Goal: Information Seeking & Learning: Get advice/opinions

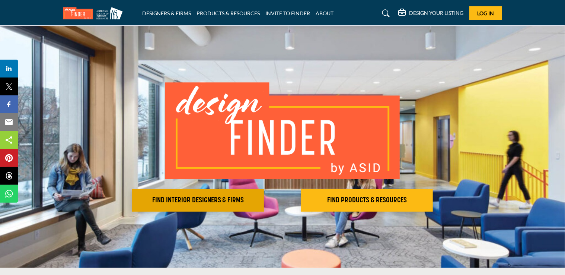
click at [208, 201] on h2 "FIND INTERIOR DESIGNERS & FIRMS" at bounding box center [197, 200] width 127 height 9
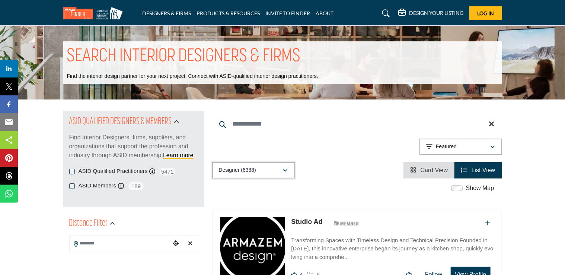
click at [286, 171] on icon "button" at bounding box center [285, 170] width 4 height 5
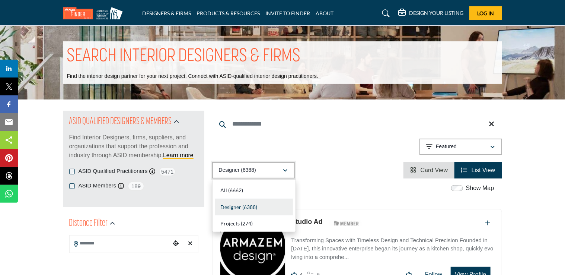
click at [286, 171] on icon "button" at bounding box center [285, 170] width 4 height 5
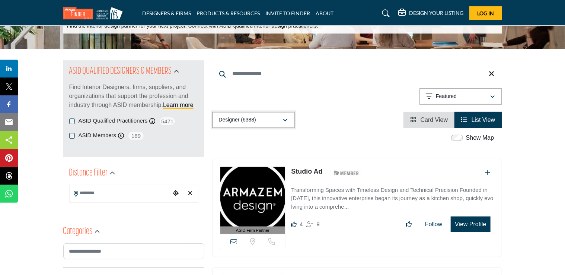
scroll to position [37, 0]
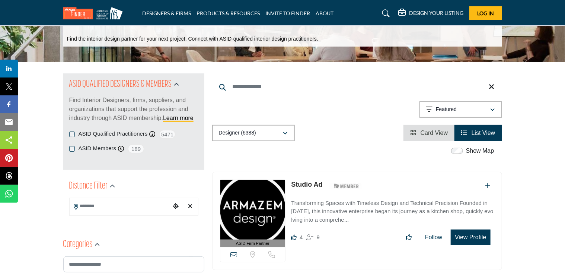
click at [104, 208] on input "Search Location" at bounding box center [120, 206] width 100 height 15
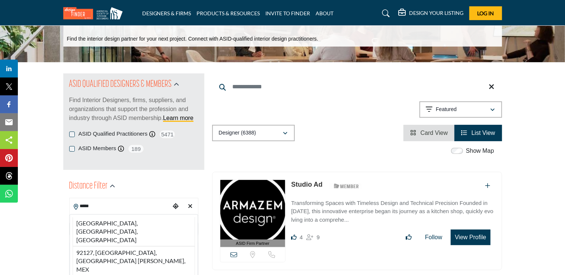
drag, startPoint x: 103, startPoint y: 224, endPoint x: 117, endPoint y: 220, distance: 14.3
click at [103, 224] on li "92127, San Diego, CA, USA" at bounding box center [134, 231] width 122 height 29
type input "**********"
type input "***"
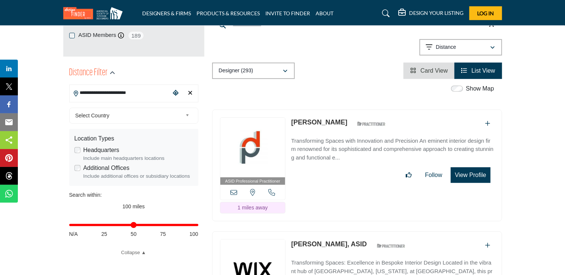
scroll to position [149, 0]
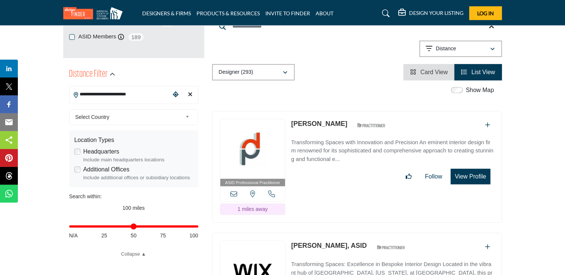
click at [489, 122] on icon "Add To List" at bounding box center [487, 125] width 5 height 6
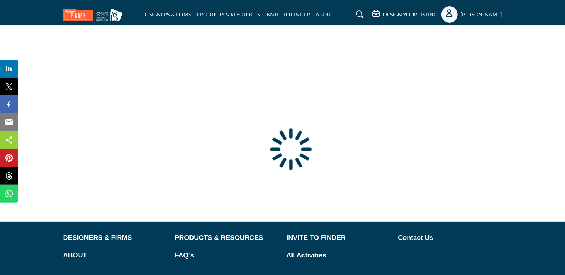
type input "**********"
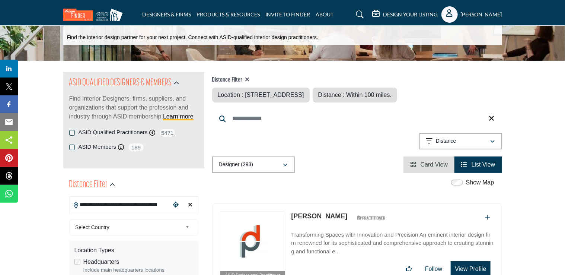
scroll to position [74, 0]
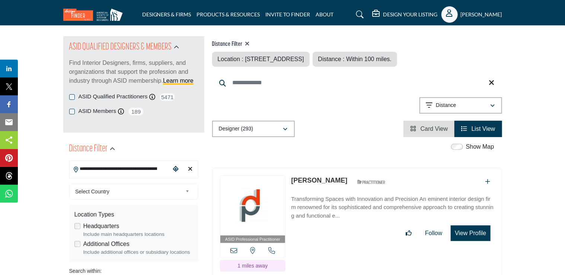
click at [112, 169] on input "**********" at bounding box center [120, 169] width 100 height 15
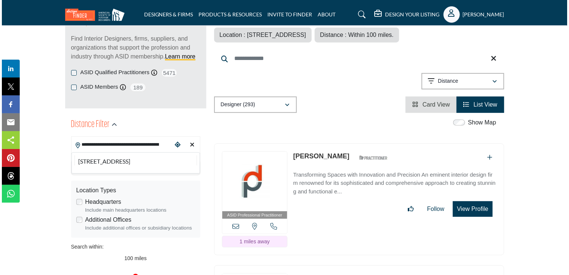
scroll to position [112, 0]
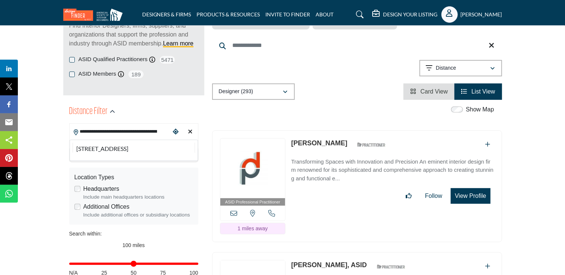
click at [467, 195] on button "View Profile" at bounding box center [470, 196] width 39 height 16
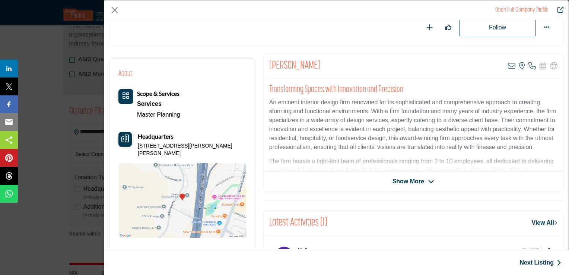
click at [428, 182] on icon "Company Data Modal" at bounding box center [431, 181] width 6 height 7
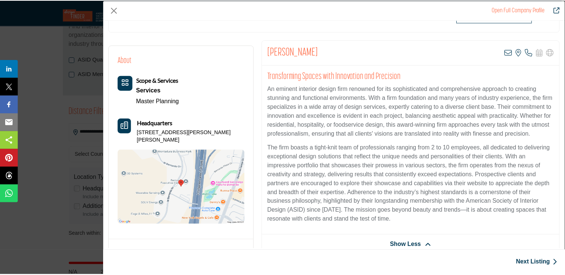
scroll to position [125, 0]
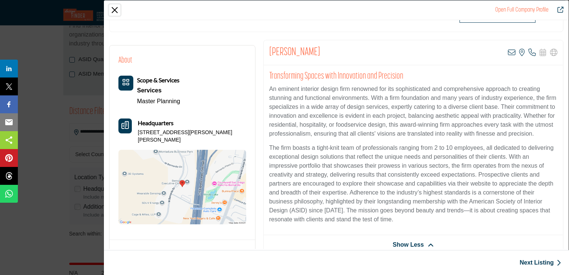
click at [115, 10] on button "Close" at bounding box center [114, 9] width 11 height 11
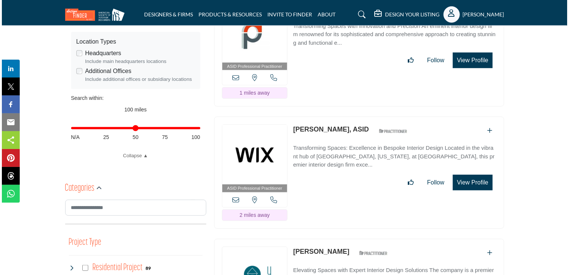
scroll to position [261, 0]
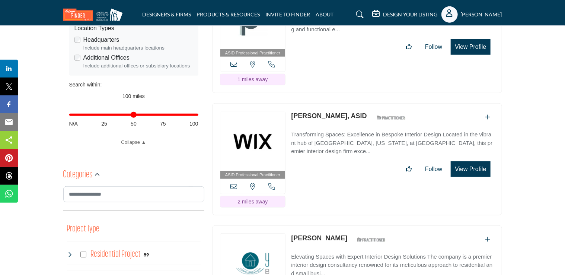
click at [468, 168] on button "View Profile" at bounding box center [470, 169] width 39 height 16
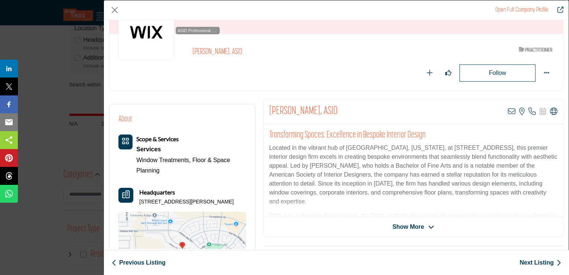
scroll to position [74, 0]
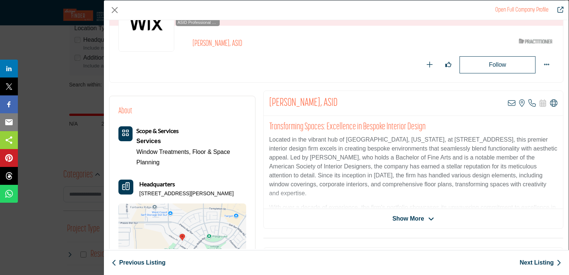
click at [422, 217] on span "Show More" at bounding box center [413, 218] width 42 height 9
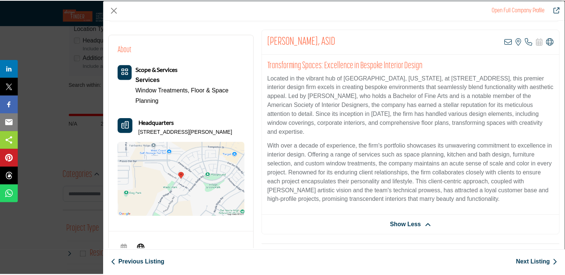
scroll to position [136, 0]
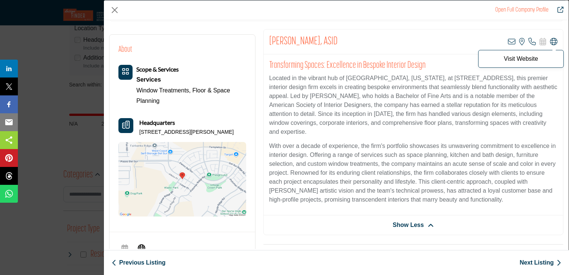
click at [536, 60] on p "Visit Website" at bounding box center [520, 59] width 77 height 6
click at [551, 41] on icon "Company Data Modal" at bounding box center [553, 41] width 7 height 7
click at [113, 11] on button "Close" at bounding box center [114, 9] width 11 height 11
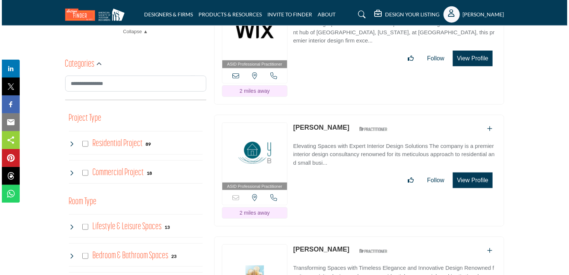
scroll to position [372, 0]
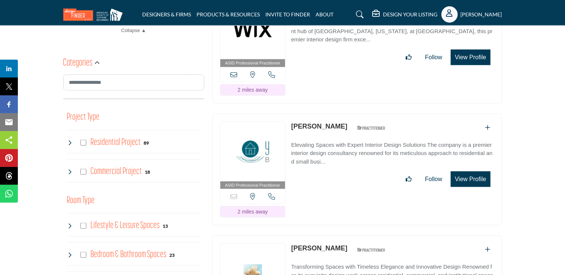
click at [459, 178] on button "View Profile" at bounding box center [470, 179] width 39 height 16
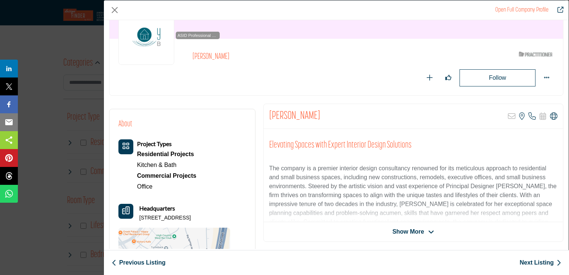
scroll to position [74, 0]
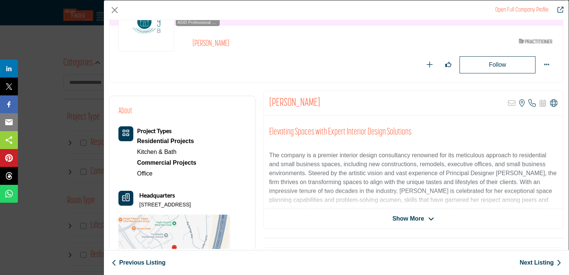
click at [414, 219] on span "Show More" at bounding box center [408, 218] width 32 height 9
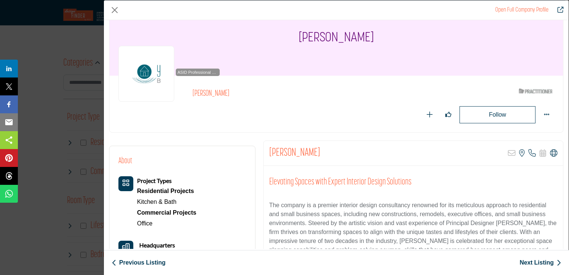
scroll to position [37, 0]
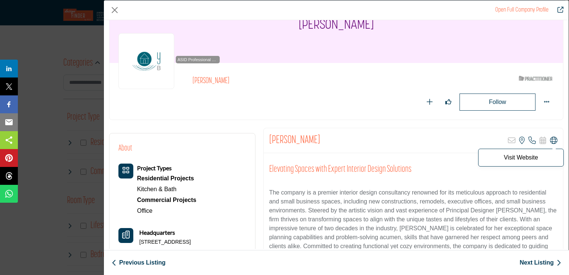
click at [552, 139] on icon "Company Data Modal" at bounding box center [553, 140] width 7 height 7
